Goal: Information Seeking & Learning: Check status

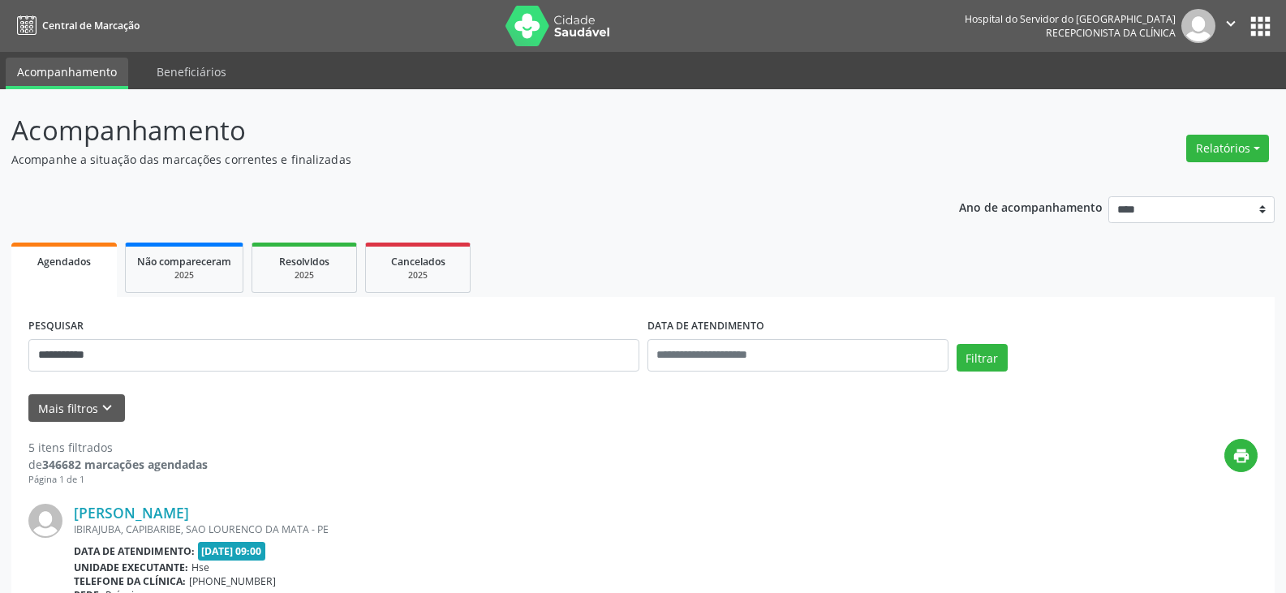
click at [957, 344] on button "Filtrar" at bounding box center [982, 358] width 51 height 28
click at [189, 513] on link "Maria Emilia de Amorim Campelo" at bounding box center [131, 513] width 115 height 18
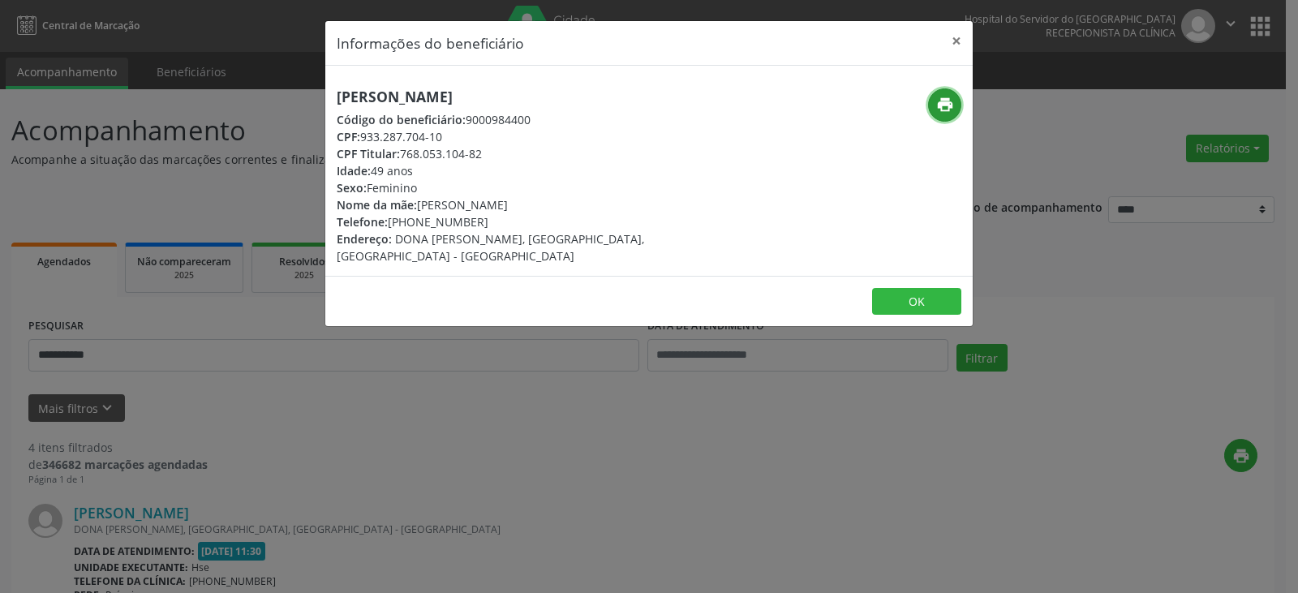
click at [938, 100] on icon "print" at bounding box center [945, 105] width 18 height 18
drag, startPoint x: 413, startPoint y: 225, endPoint x: 478, endPoint y: 222, distance: 65.0
click at [478, 222] on div "Telefone: (81) 98652-0711" at bounding box center [541, 221] width 409 height 17
copy div "98652-0711"
drag, startPoint x: 401, startPoint y: 156, endPoint x: 493, endPoint y: 162, distance: 91.9
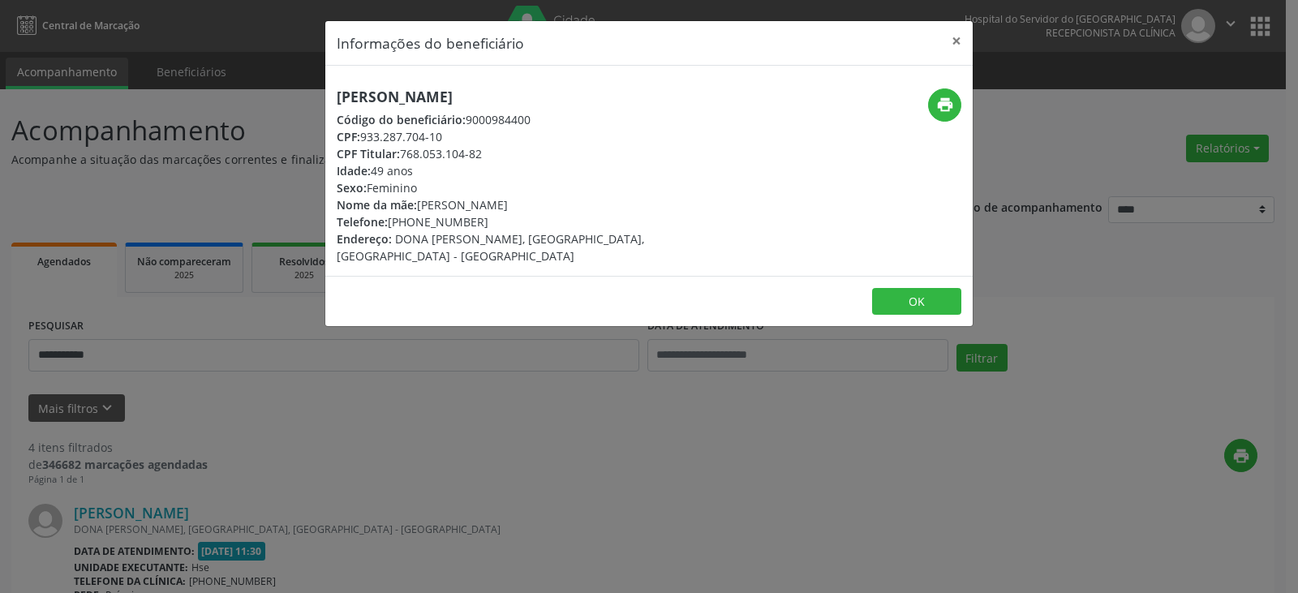
click at [493, 162] on div "Maria Emilia de Amorim Campelo Código do beneficiário: 9000984400 CPF: 933.287.…" at bounding box center [541, 176] width 409 height 176
click at [503, 151] on div "CPF Titular: 768.053.104-82" at bounding box center [541, 153] width 409 height 17
drag, startPoint x: 403, startPoint y: 152, endPoint x: 488, endPoint y: 161, distance: 84.9
click at [488, 161] on div "Maria Emilia de Amorim Campelo Código do beneficiário: 9000984400 CPF: 933.287.…" at bounding box center [541, 176] width 409 height 176
click at [487, 159] on div "CPF Titular: 768.053.104-82" at bounding box center [541, 153] width 409 height 17
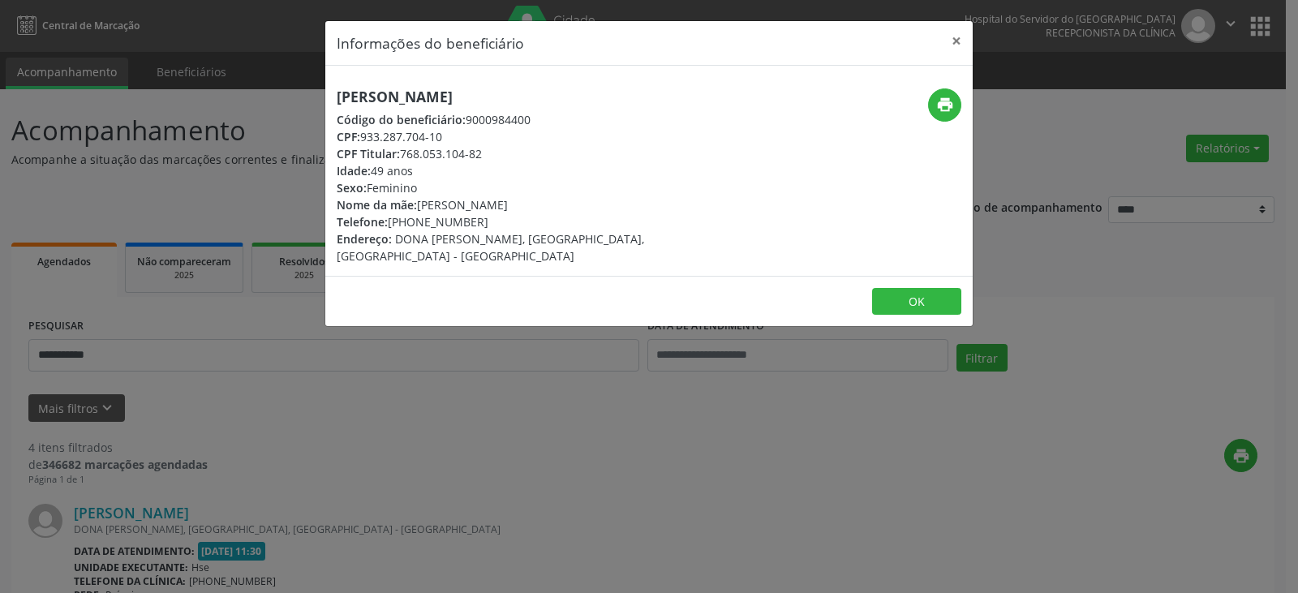
drag, startPoint x: 402, startPoint y: 152, endPoint x: 482, endPoint y: 156, distance: 80.4
click at [482, 156] on div "CPF Titular: 768.053.104-82" at bounding box center [541, 153] width 409 height 17
copy div "768.053.104-82"
click at [956, 41] on button "×" at bounding box center [956, 41] width 32 height 40
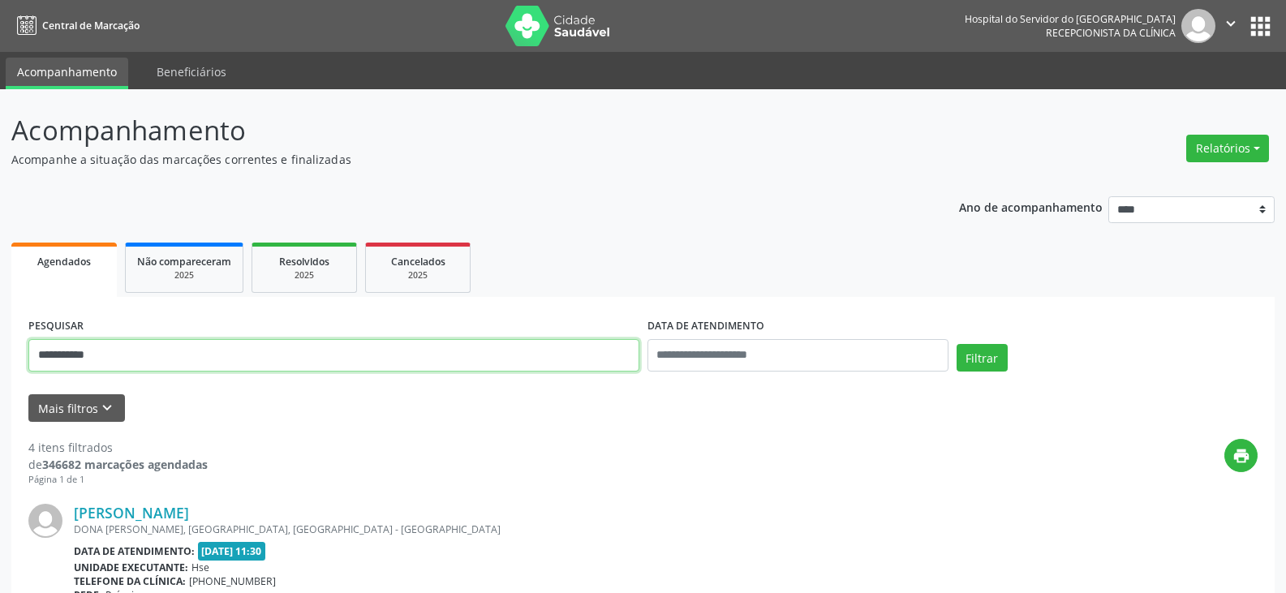
drag, startPoint x: 317, startPoint y: 351, endPoint x: 0, endPoint y: 354, distance: 317.3
paste input "***"
type input "**********"
click at [957, 344] on button "Filtrar" at bounding box center [982, 358] width 51 height 28
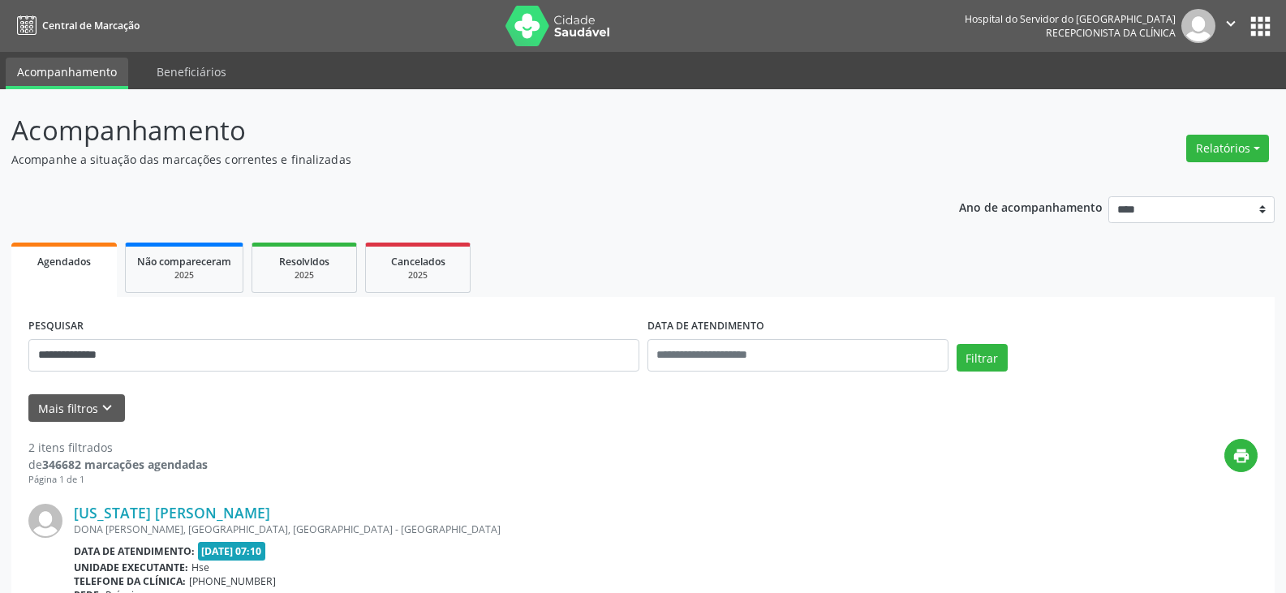
drag, startPoint x: 286, startPoint y: 509, endPoint x: 67, endPoint y: 518, distance: 219.3
copy div "Washington Jose de Santana"
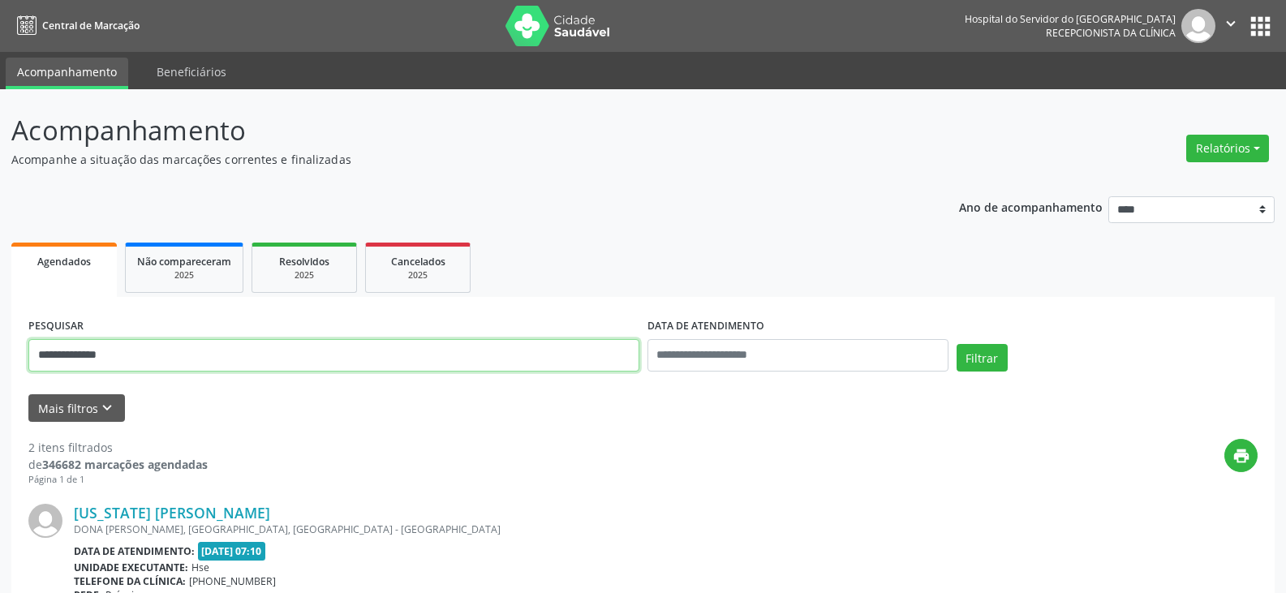
drag, startPoint x: 261, startPoint y: 364, endPoint x: 0, endPoint y: 364, distance: 261.3
click at [0, 364] on div "**********" at bounding box center [643, 549] width 1286 height 921
click at [957, 344] on button "Filtrar" at bounding box center [982, 358] width 51 height 28
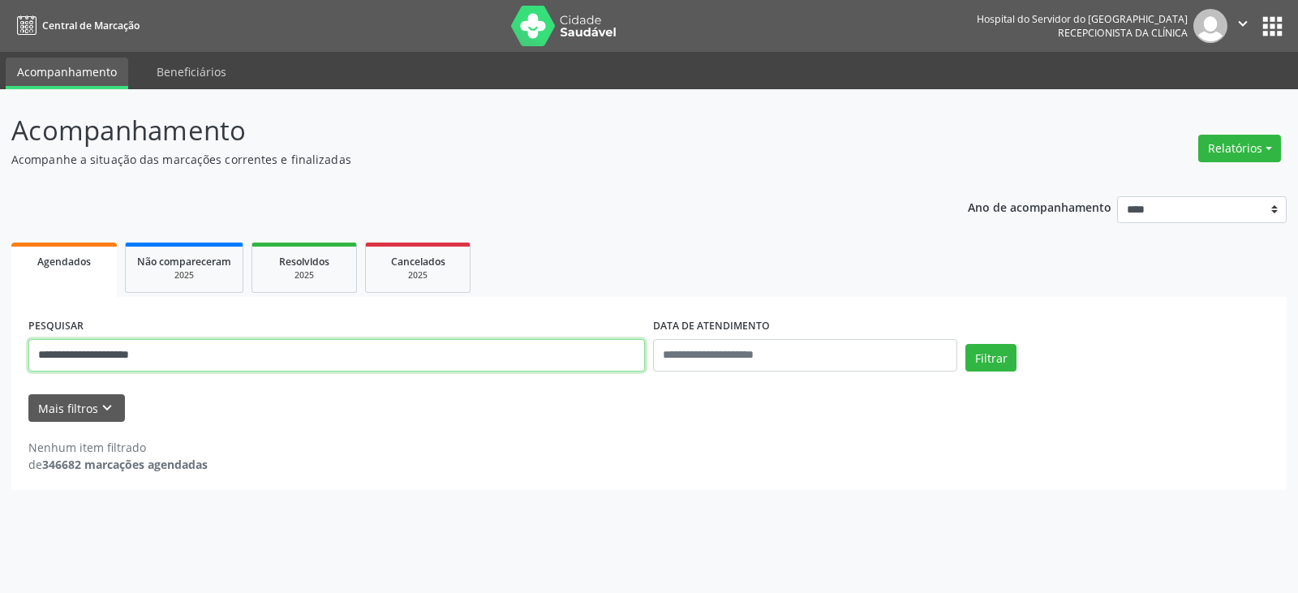
click at [274, 346] on input "**********" at bounding box center [336, 355] width 617 height 32
click at [966, 344] on button "Filtrar" at bounding box center [991, 358] width 51 height 28
click at [52, 356] on input "**********" at bounding box center [336, 355] width 617 height 32
click at [966, 344] on button "Filtrar" at bounding box center [991, 358] width 51 height 28
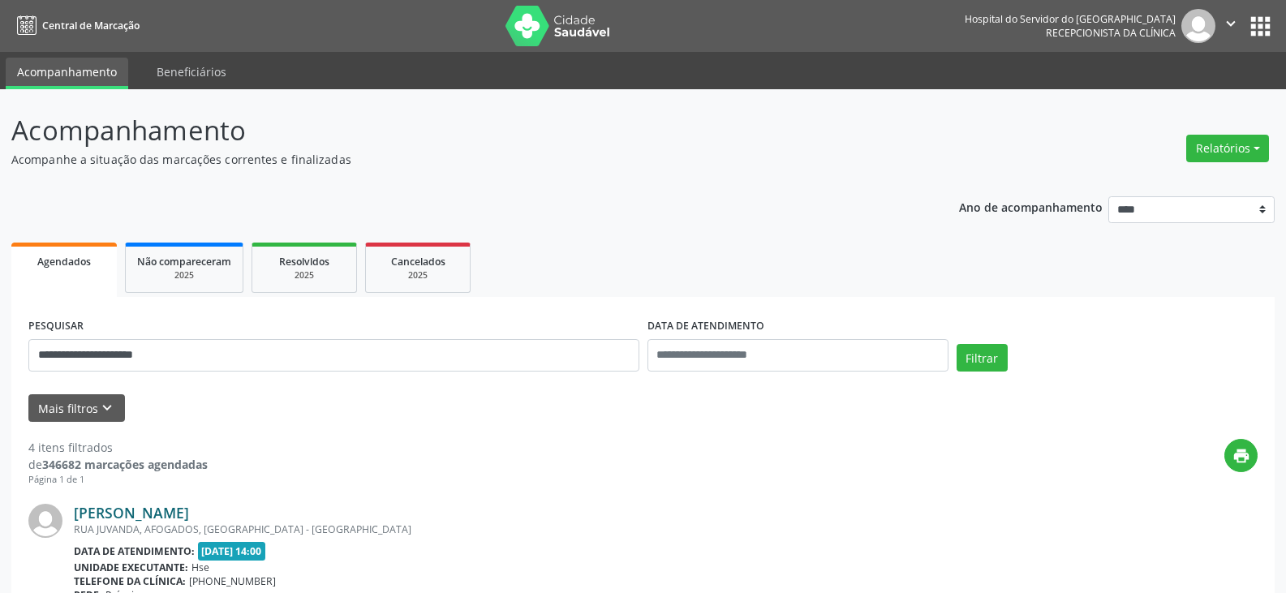
click at [189, 507] on link "Adijane da Silva Morais" at bounding box center [131, 513] width 115 height 18
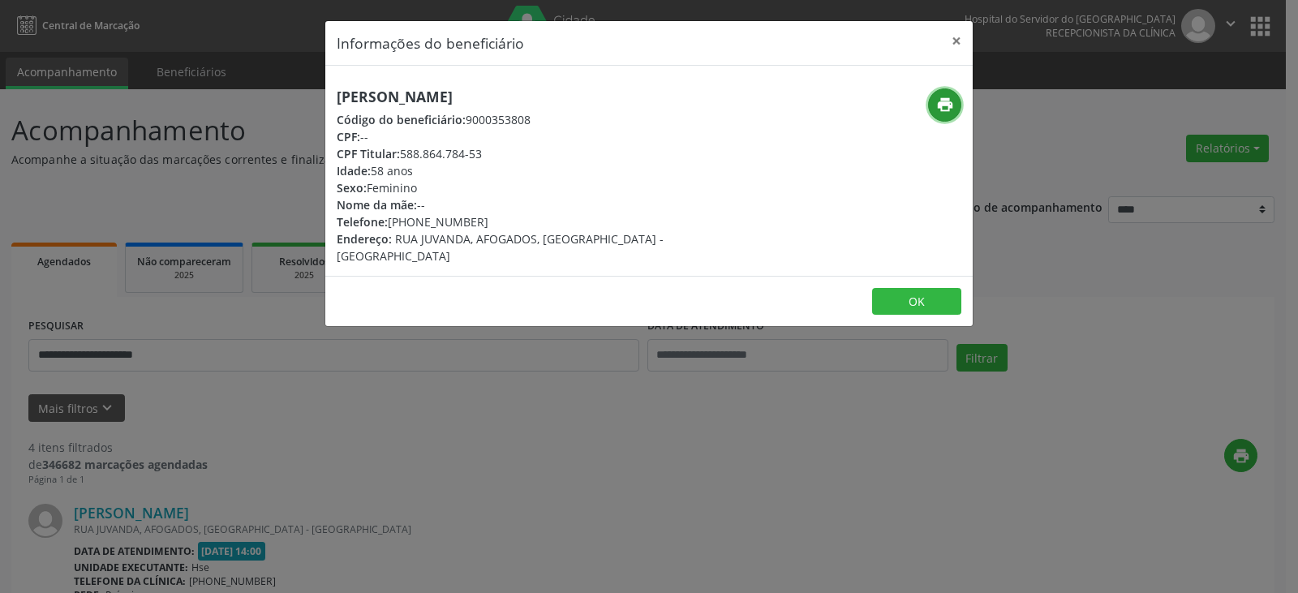
click at [949, 92] on button "print" at bounding box center [944, 104] width 33 height 33
drag, startPoint x: 417, startPoint y: 220, endPoint x: 489, endPoint y: 222, distance: 72.2
click at [489, 222] on div "Telefone: (81) 99483-6254" at bounding box center [541, 221] width 409 height 17
drag, startPoint x: 411, startPoint y: 222, endPoint x: 479, endPoint y: 221, distance: 68.2
click at [479, 221] on div "Telefone: (81) 99483-6254" at bounding box center [541, 221] width 409 height 17
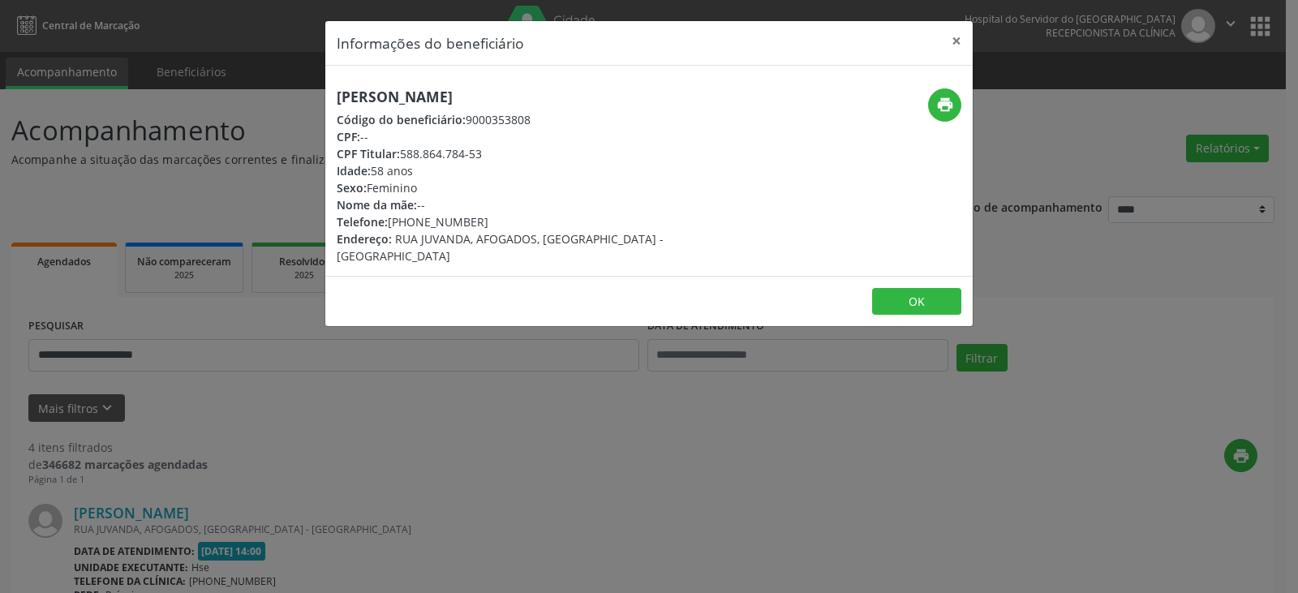
copy div "99483-6254"
drag, startPoint x: 402, startPoint y: 153, endPoint x: 497, endPoint y: 155, distance: 94.9
click at [497, 155] on div "CPF Titular: 588.864.784-53" at bounding box center [541, 153] width 409 height 17
copy div "588.864.784-53"
click at [946, 40] on button "×" at bounding box center [956, 41] width 32 height 40
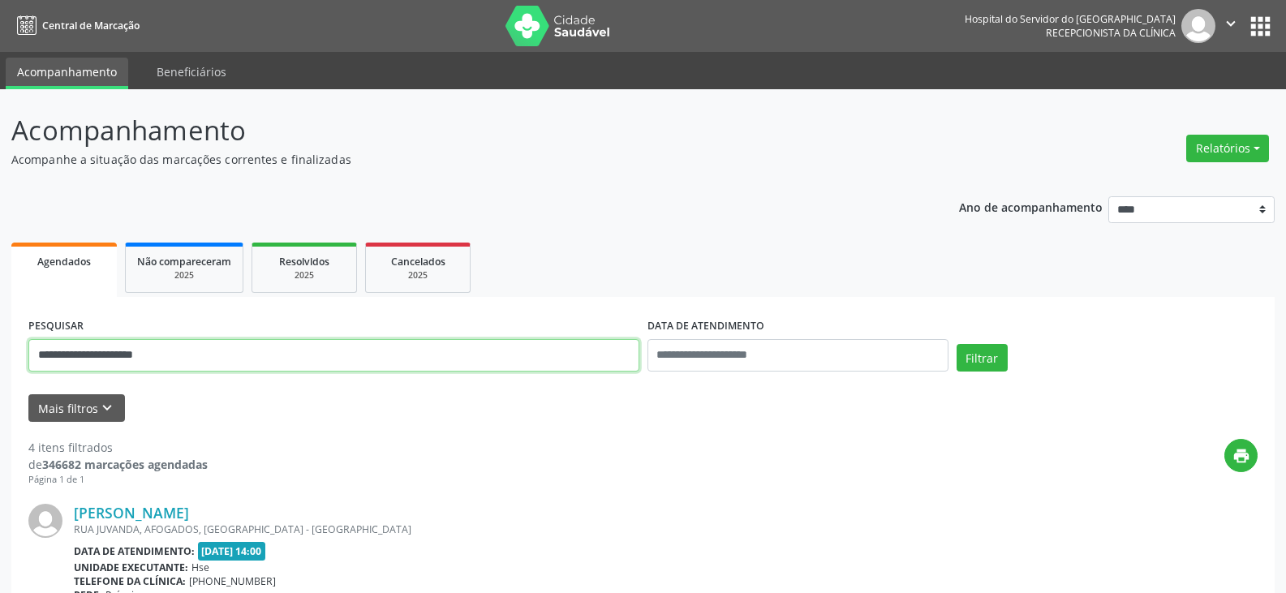
drag, startPoint x: 245, startPoint y: 356, endPoint x: 0, endPoint y: 356, distance: 245.0
paste input "text"
type input "**********"
click at [957, 344] on button "Filtrar" at bounding box center [982, 358] width 51 height 28
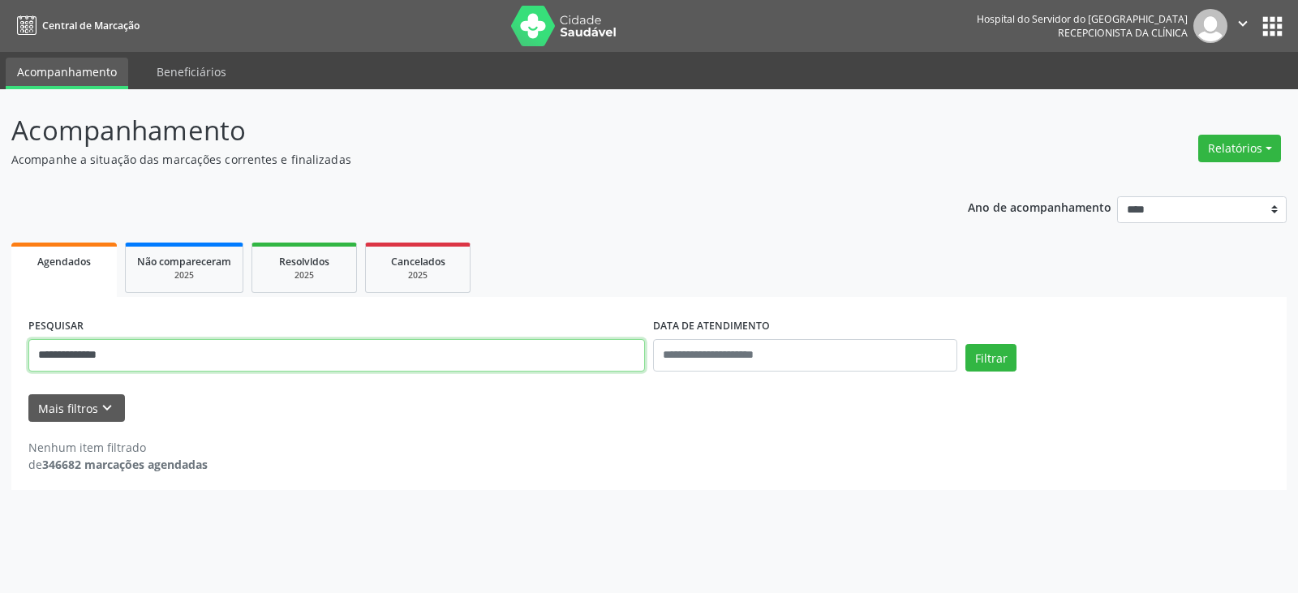
click at [177, 360] on input "**********" at bounding box center [336, 355] width 617 height 32
click at [966, 344] on button "Filtrar" at bounding box center [991, 358] width 51 height 28
drag, startPoint x: 312, startPoint y: 359, endPoint x: 0, endPoint y: 415, distance: 316.6
click at [0, 415] on div "**********" at bounding box center [649, 341] width 1298 height 504
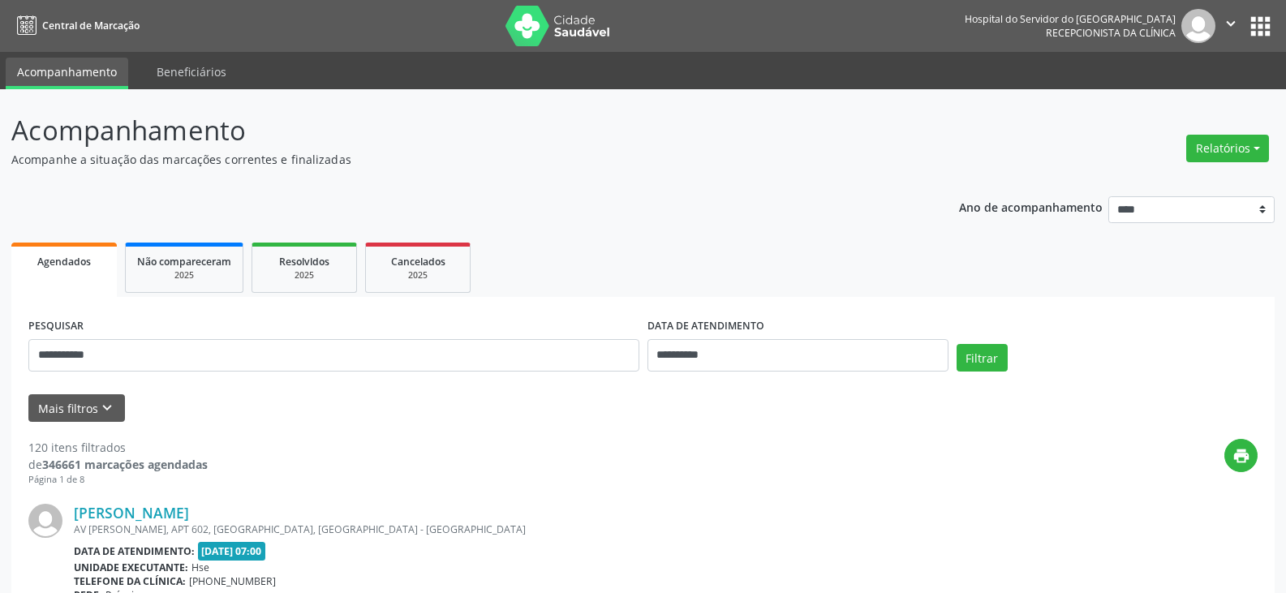
type input "**********"
click at [957, 344] on button "Filtrar" at bounding box center [982, 358] width 51 height 28
click at [169, 506] on link "[PERSON_NAME]" at bounding box center [131, 513] width 115 height 18
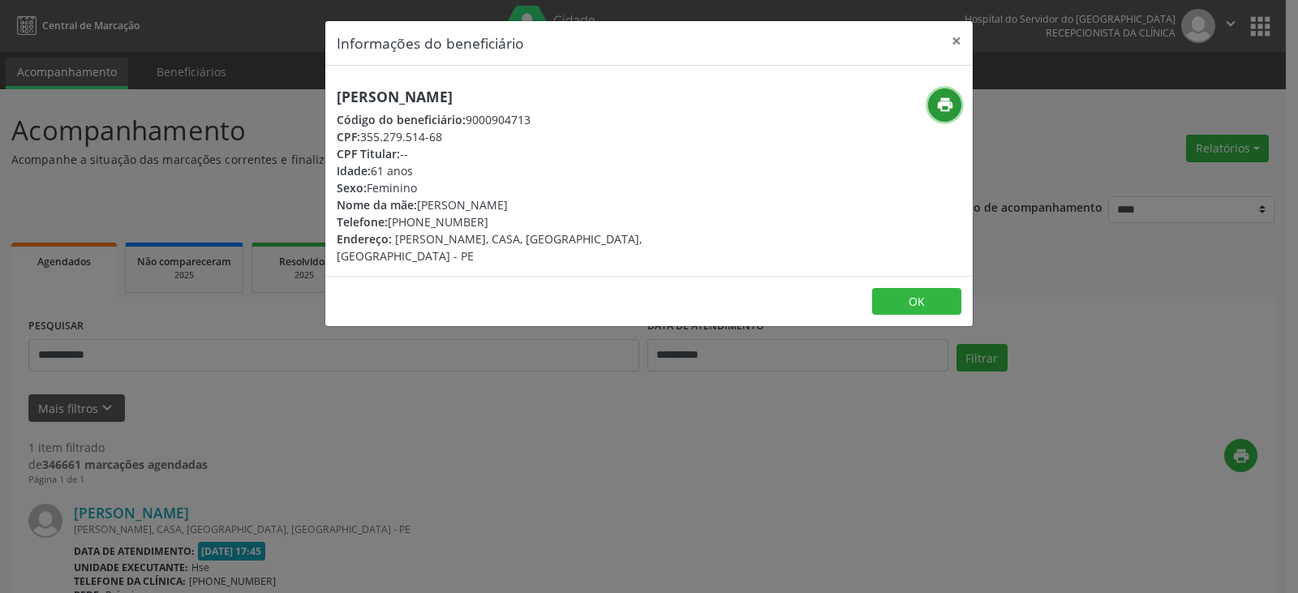
click at [944, 109] on icon "print" at bounding box center [945, 105] width 18 height 18
drag, startPoint x: 412, startPoint y: 220, endPoint x: 481, endPoint y: 224, distance: 69.1
click at [481, 224] on div "Telefone: [PHONE_NUMBER]" at bounding box center [541, 221] width 409 height 17
copy div "98551-3367"
click at [959, 45] on button "×" at bounding box center [956, 41] width 32 height 40
